Goal: Use online tool/utility: Utilize a website feature to perform a specific function

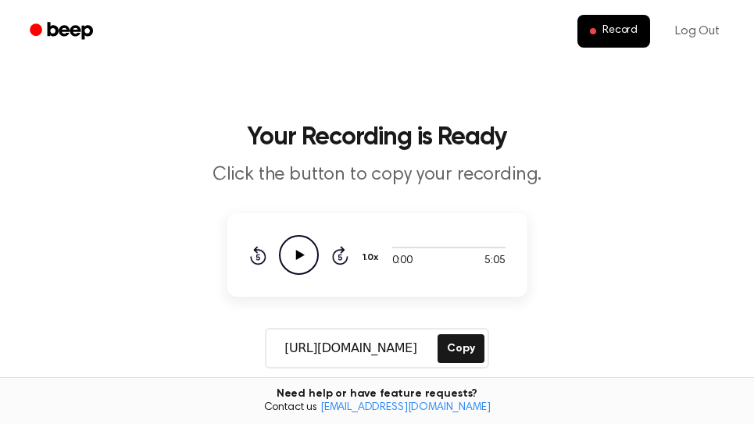
drag, startPoint x: 468, startPoint y: 348, endPoint x: 519, endPoint y: 289, distance: 78.1
click at [469, 348] on button "Copy" at bounding box center [460, 348] width 46 height 29
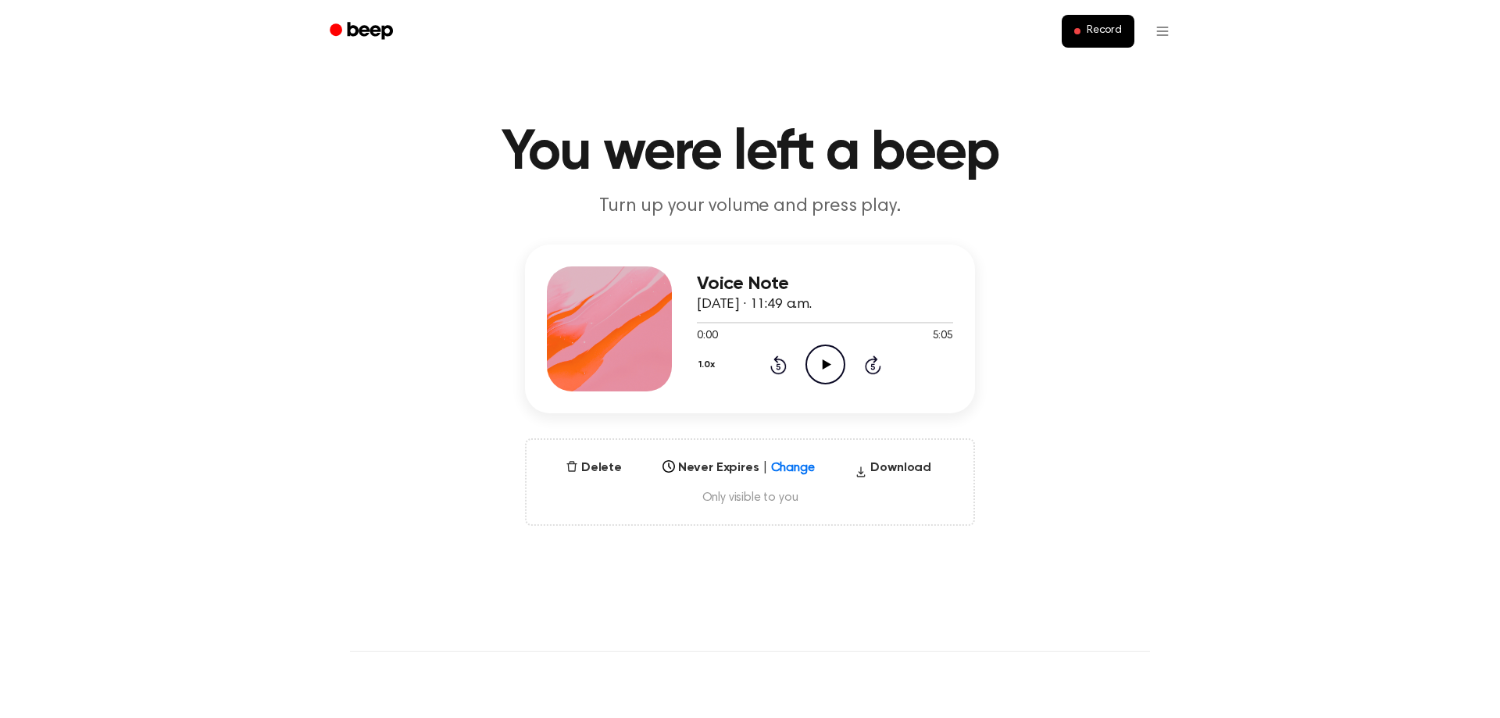
click at [832, 373] on icon "Play Audio" at bounding box center [825, 364] width 40 height 40
click at [937, 323] on div at bounding box center [825, 323] width 256 height 2
click at [869, 369] on icon "Skip 5 seconds" at bounding box center [872, 365] width 17 height 20
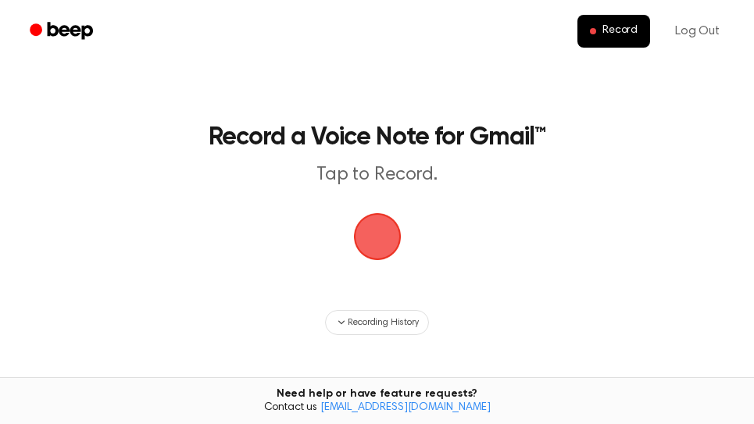
click at [362, 244] on span "button" at bounding box center [377, 237] width 44 height 44
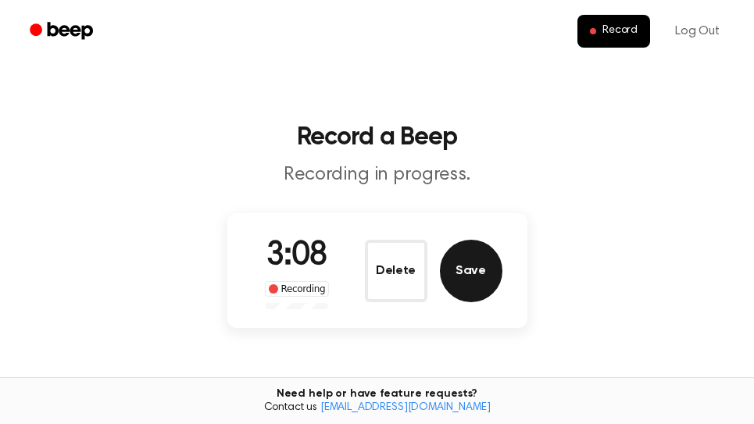
click at [474, 261] on button "Save" at bounding box center [471, 271] width 62 height 62
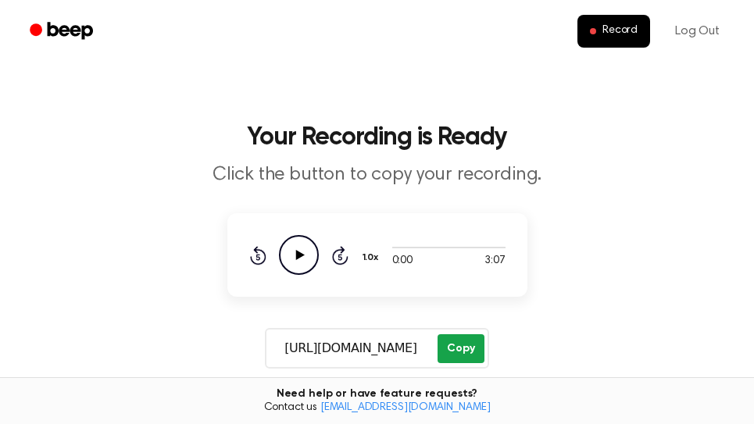
drag, startPoint x: 478, startPoint y: 350, endPoint x: 376, endPoint y: 356, distance: 102.5
click at [478, 351] on button "Copy" at bounding box center [460, 348] width 46 height 29
